Goal: Task Accomplishment & Management: Manage account settings

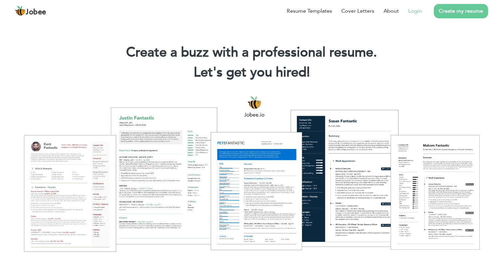
click at [412, 10] on link "Login" at bounding box center [415, 11] width 14 height 8
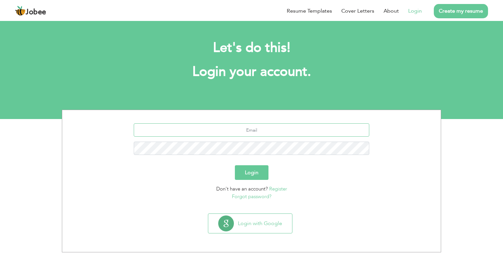
click at [280, 135] on input "text" at bounding box center [252, 129] width 236 height 13
type input "saud.raja0@gmail.com"
click at [235, 165] on button "Login" at bounding box center [252, 172] width 34 height 15
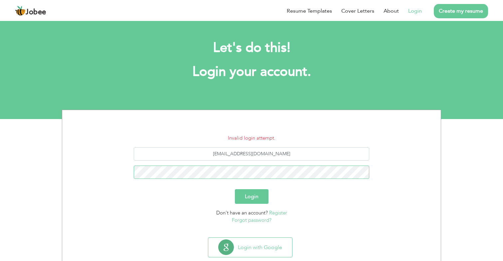
click at [235, 189] on button "Login" at bounding box center [252, 196] width 34 height 15
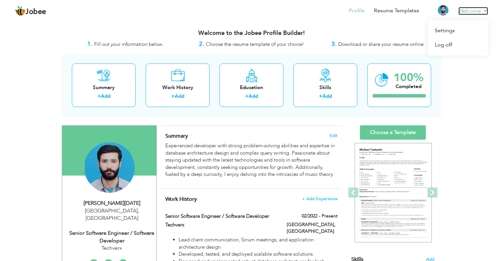
click at [478, 10] on link "Welcome" at bounding box center [474, 11] width 30 height 8
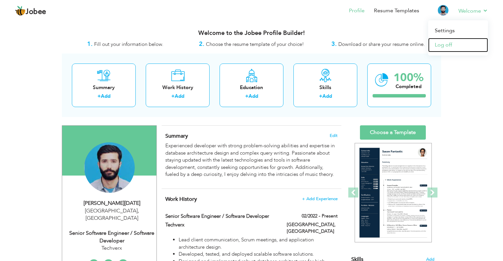
click at [443, 44] on link "Log off" at bounding box center [458, 45] width 60 height 14
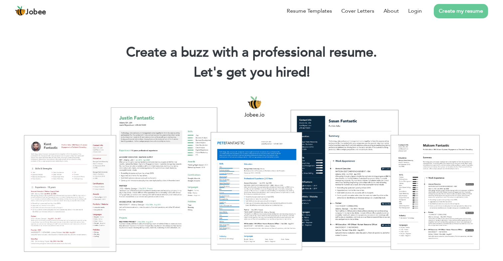
click at [423, 12] on li "Create my resume" at bounding box center [455, 10] width 66 height 17
click at [415, 12] on link "Login" at bounding box center [415, 11] width 14 height 8
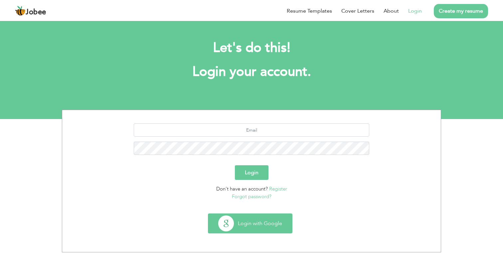
click at [254, 227] on button "Login with Google" at bounding box center [250, 223] width 84 height 19
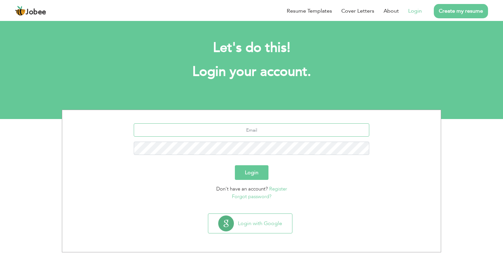
click at [257, 134] on input "text" at bounding box center [252, 129] width 236 height 13
type input "[EMAIL_ADDRESS][DOMAIN_NAME]"
click at [235, 165] on button "Login" at bounding box center [252, 172] width 34 height 15
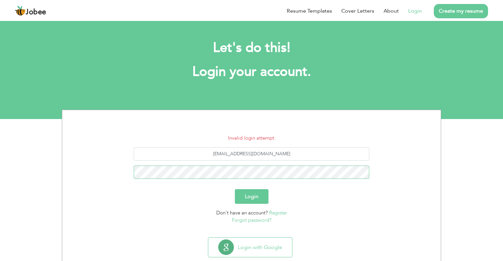
click at [235, 189] on button "Login" at bounding box center [252, 196] width 34 height 15
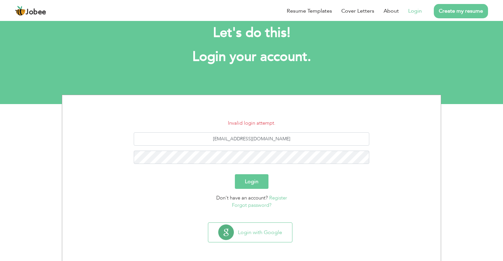
click at [266, 221] on section "Login with Google" at bounding box center [251, 240] width 369 height 41
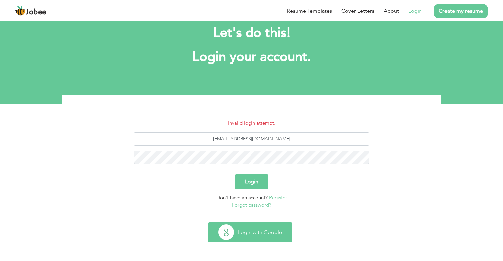
click at [267, 230] on button "Login with Google" at bounding box center [250, 232] width 84 height 19
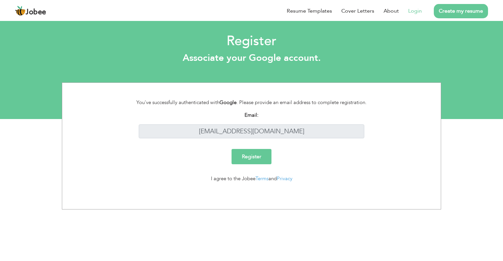
click at [261, 155] on input "Register" at bounding box center [252, 156] width 40 height 15
